Goal: Task Accomplishment & Management: Use online tool/utility

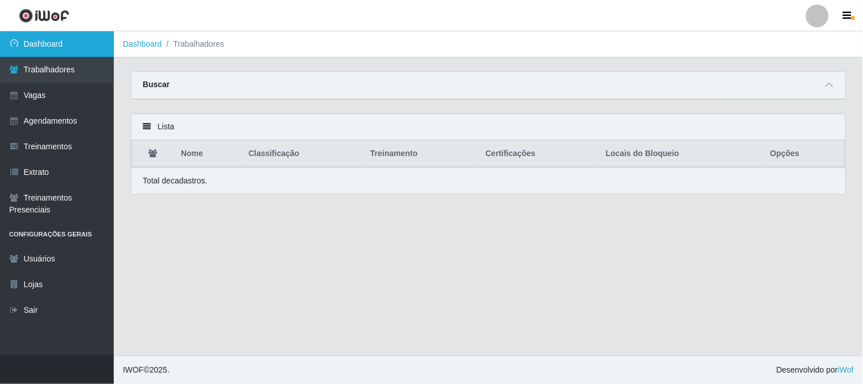
click at [98, 52] on link "Dashboard" at bounding box center [57, 44] width 114 height 26
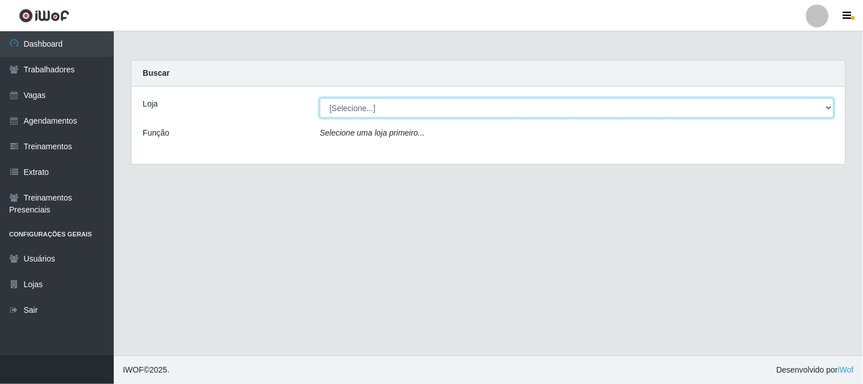
click at [354, 112] on select "[Selecione...] Sapore D'italia" at bounding box center [577, 108] width 514 height 20
select select "266"
click at [320, 98] on select "[Selecione...] Sapore D'italia" at bounding box center [577, 108] width 514 height 20
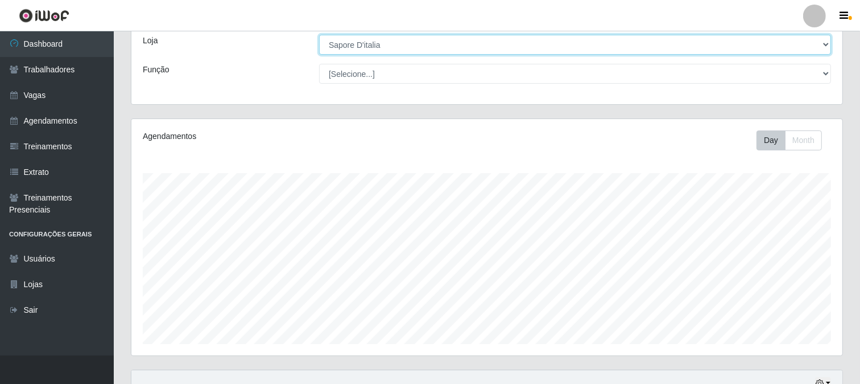
scroll to position [253, 0]
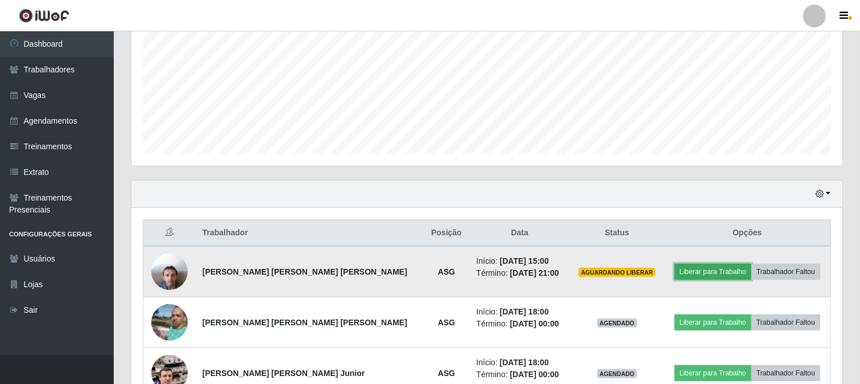
click at [699, 272] on button "Liberar para Trabalho" at bounding box center [713, 271] width 77 height 16
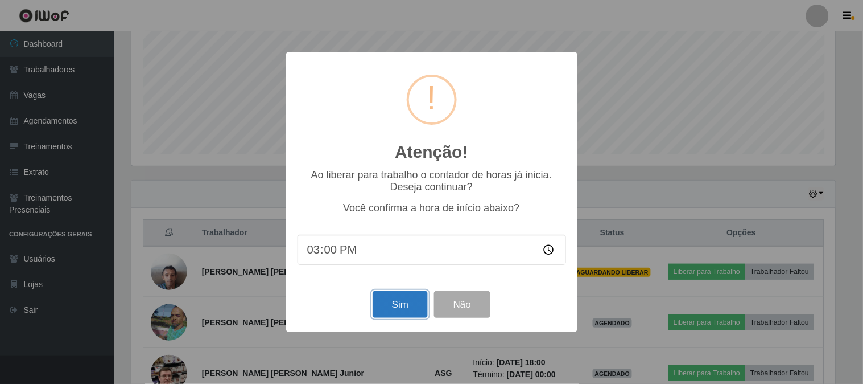
click at [400, 302] on button "Sim" at bounding box center [400, 304] width 55 height 27
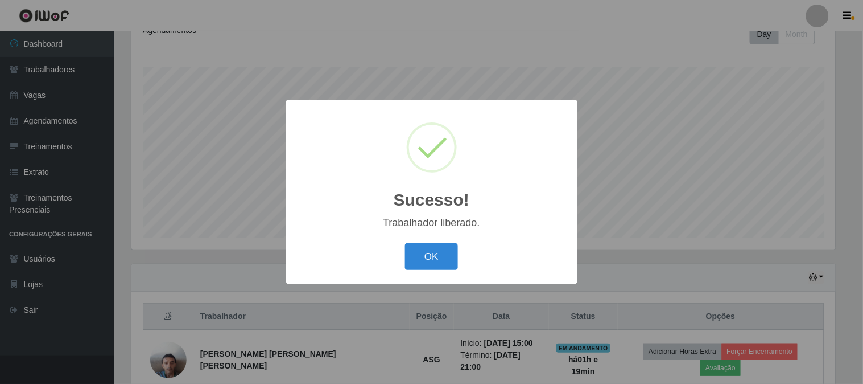
click at [439, 260] on button "OK" at bounding box center [431, 256] width 53 height 27
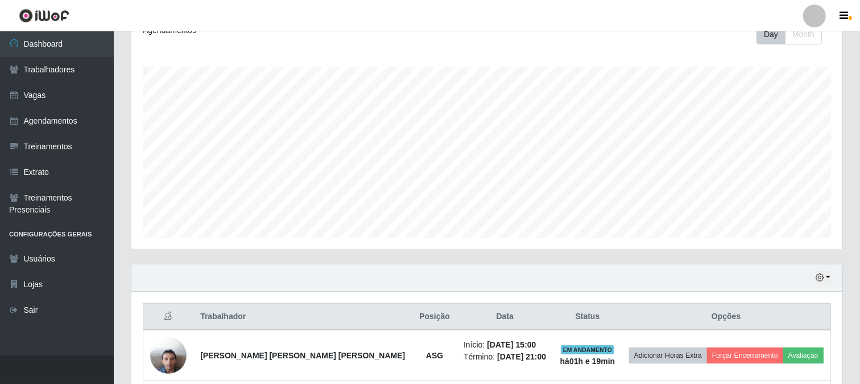
scroll to position [296, 0]
